Goal: Information Seeking & Learning: Check status

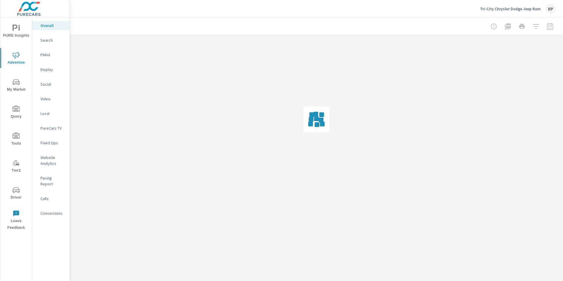
click at [51, 210] on p "Conversions" at bounding box center [52, 213] width 24 height 6
click at [50, 25] on p "Overall" at bounding box center [52, 26] width 24 height 6
click at [54, 210] on p "Conversions" at bounding box center [52, 213] width 24 height 6
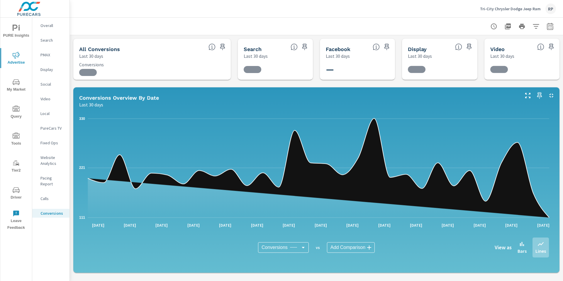
scroll to position [22, 0]
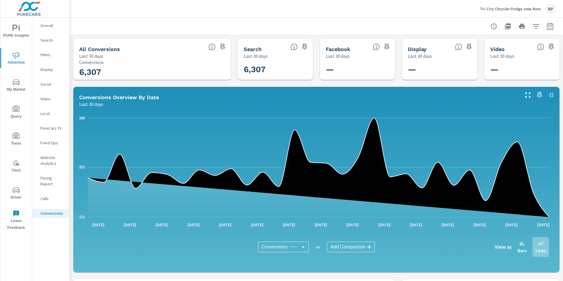
click at [550, 30] on div at bounding box center [522, 27] width 68 height 12
click at [548, 30] on button "button" at bounding box center [550, 27] width 12 height 12
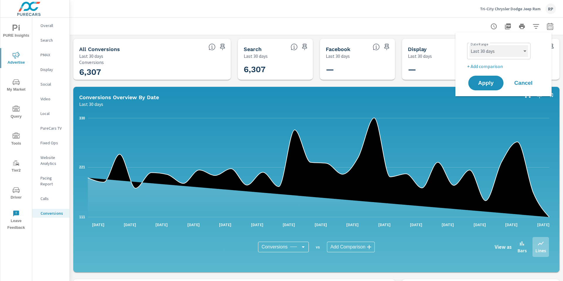
click at [512, 54] on select "Custom [DATE] Last week Last 7 days Last 14 days Last 30 days Last 45 days Last…" at bounding box center [498, 51] width 59 height 12
click at [469, 45] on select "Custom [DATE] Last week Last 7 days Last 14 days Last 30 days Last 45 days Last…" at bounding box center [498, 51] width 59 height 12
select select "Month to date"
click at [492, 68] on p "+ Add comparison" at bounding box center [504, 66] width 75 height 7
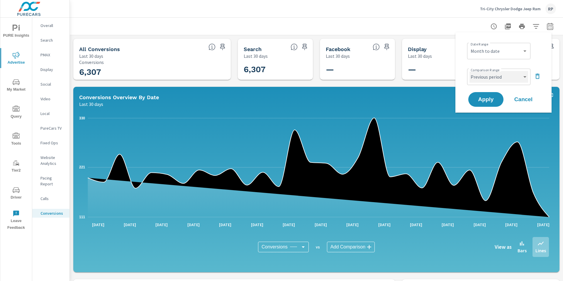
click at [498, 74] on select "Custom Previous period Previous month Previous year" at bounding box center [498, 77] width 59 height 12
click at [469, 71] on select "Custom Previous period Previous month Previous year" at bounding box center [498, 77] width 59 height 12
select select "custom"
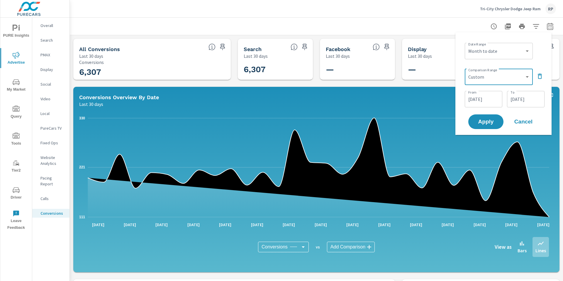
click at [487, 101] on input "[DATE]" at bounding box center [483, 99] width 33 height 12
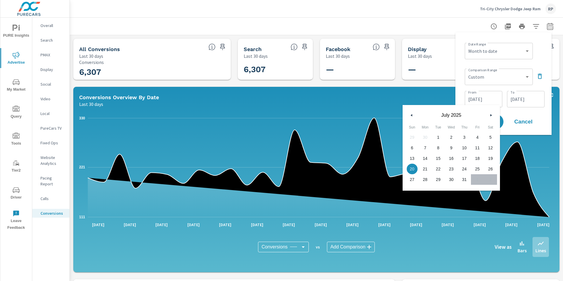
click at [439, 135] on span "1" at bounding box center [437, 137] width 13 height 8
type input "[DATE]"
click at [532, 93] on input "[DATE]" at bounding box center [525, 99] width 33 height 12
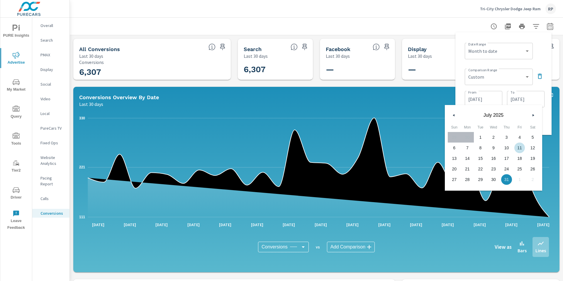
click at [517, 148] on span "11" at bounding box center [519, 148] width 13 height 8
type input "[DATE]"
click at [539, 55] on div "Date Range Custom [DATE] Last week Last 7 days Last 14 days Last 30 days Last 4…" at bounding box center [504, 50] width 80 height 20
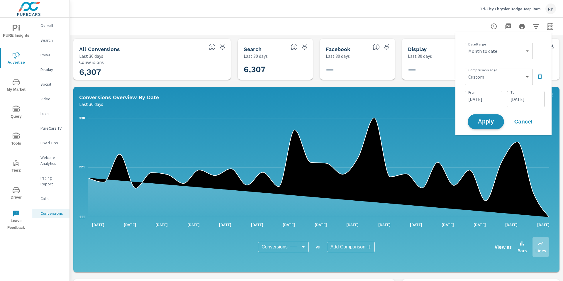
click at [483, 127] on button "Apply" at bounding box center [485, 121] width 36 height 15
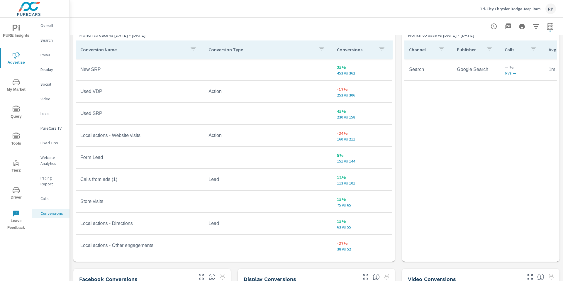
scroll to position [356, 0]
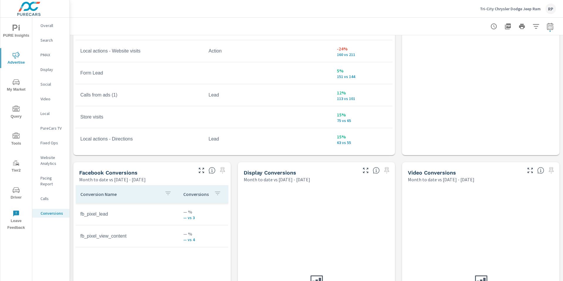
drag, startPoint x: 562, startPoint y: 80, endPoint x: 562, endPoint y: 212, distance: 132.4
click at [562, 213] on div "Conversions Drilldown Tri-City Chrysler Dodge Jeep Ram Report date range: [DATE…" at bounding box center [316, 149] width 493 height 263
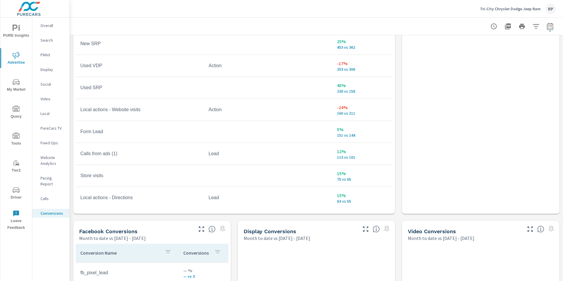
scroll to position [260, 0]
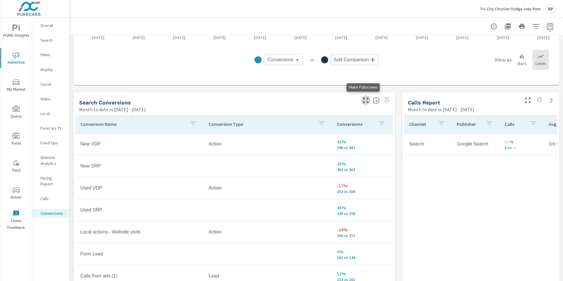
click at [363, 101] on icon "button" at bounding box center [365, 100] width 5 height 5
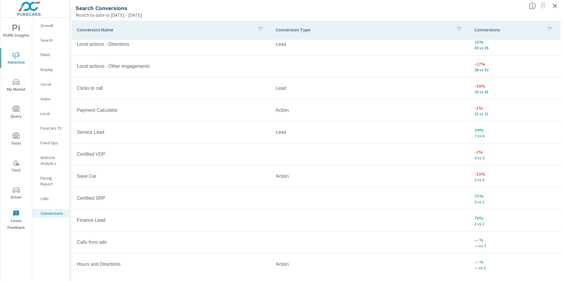
scroll to position [187, 0]
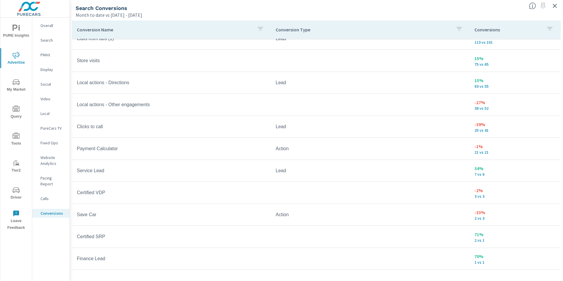
scroll to position [142, 0]
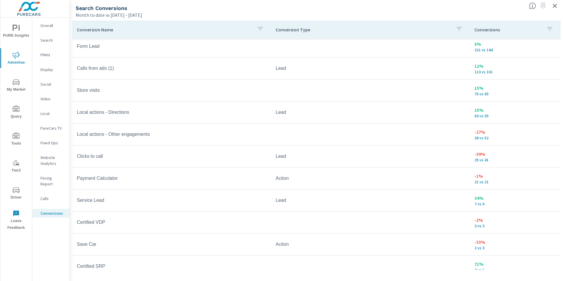
scroll to position [38, 0]
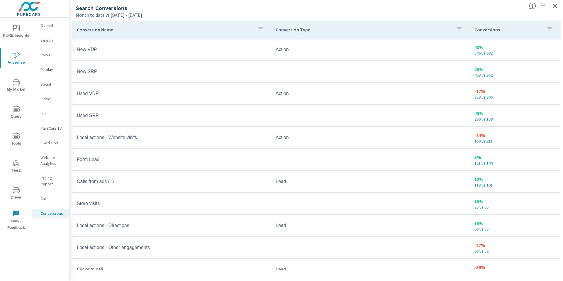
click at [554, 7] on icon "button" at bounding box center [554, 5] width 7 height 7
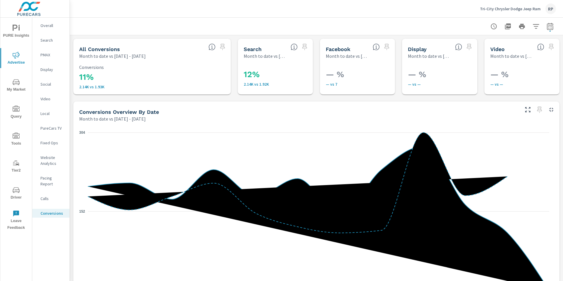
click at [555, 7] on div "RP" at bounding box center [550, 9] width 11 height 11
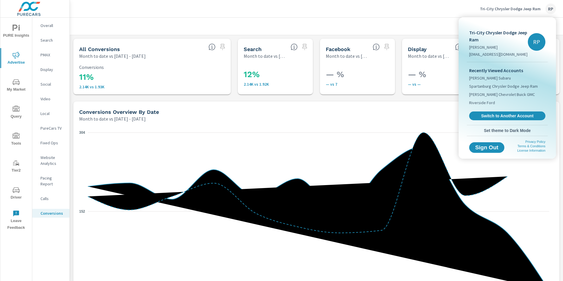
click at [47, 159] on div at bounding box center [281, 140] width 563 height 281
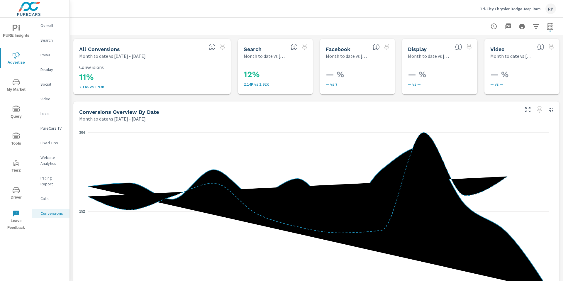
click at [48, 159] on div "Tri-City Chrysler Dodge Jeep Ram [PERSON_NAME] [EMAIL_ADDRESS][DOMAIN_NAME] RP …" at bounding box center [281, 140] width 563 height 281
click at [49, 158] on p "Website Analytics" at bounding box center [52, 160] width 24 height 12
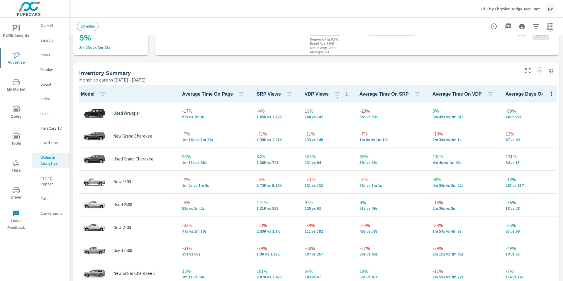
scroll to position [232, 0]
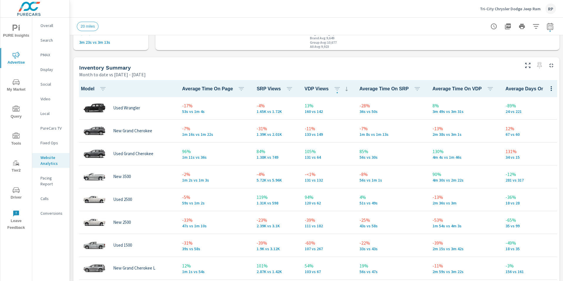
click at [344, 89] on icon at bounding box center [346, 88] width 7 height 7
click at [331, 90] on button "button" at bounding box center [337, 89] width 12 height 12
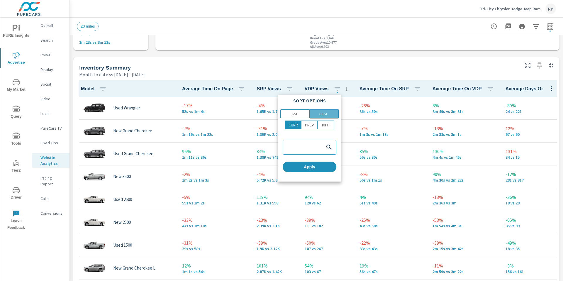
click at [326, 113] on p "DESC" at bounding box center [323, 114] width 9 height 6
click at [313, 167] on span "Apply" at bounding box center [309, 166] width 49 height 5
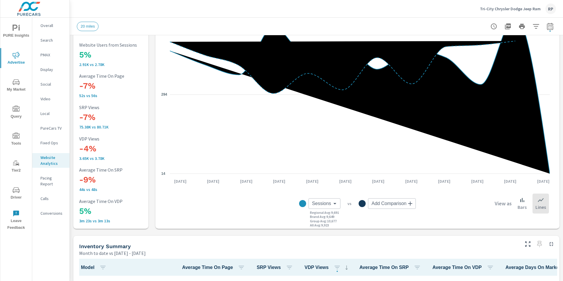
scroll to position [0, 0]
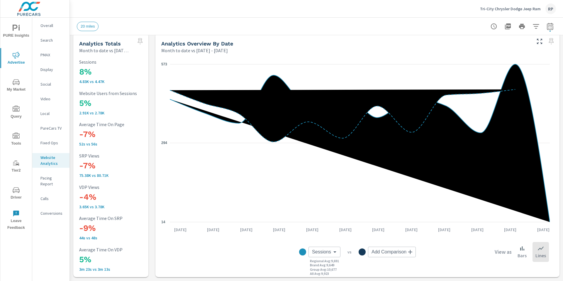
scroll to position [4, 0]
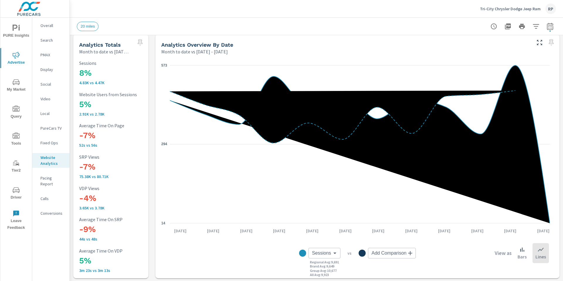
click at [47, 25] on p "Overall" at bounding box center [52, 26] width 24 height 6
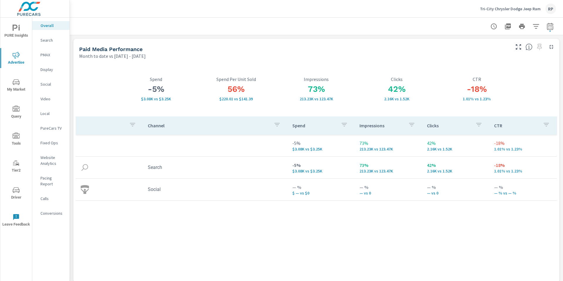
click at [51, 165] on p "Website Analytics" at bounding box center [52, 160] width 24 height 12
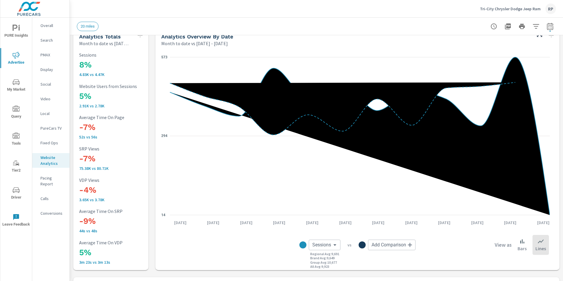
scroll to position [214, 0]
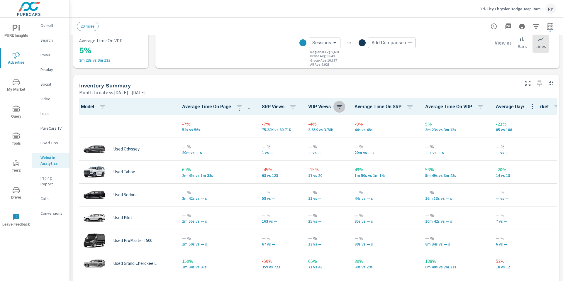
click at [340, 108] on icon "button" at bounding box center [339, 106] width 7 height 7
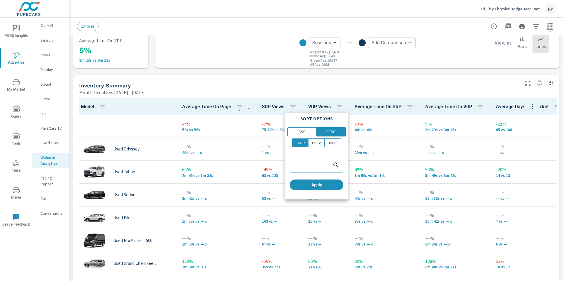
click at [335, 133] on p "DESC" at bounding box center [330, 132] width 9 height 6
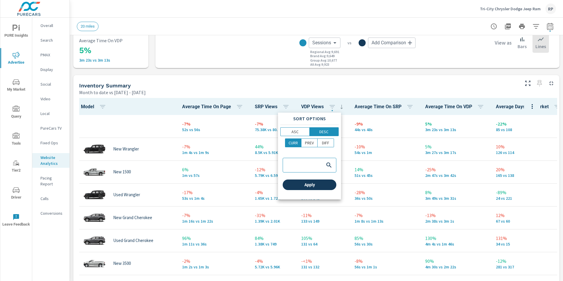
click at [319, 184] on span "Apply" at bounding box center [309, 184] width 49 height 5
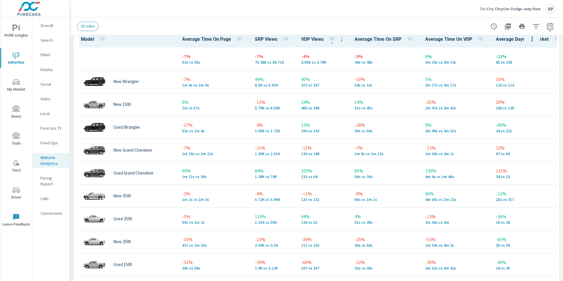
scroll to position [281, 0]
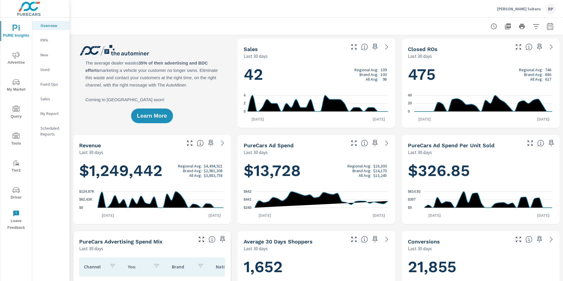
scroll to position [0, 0]
